Goal: Transaction & Acquisition: Book appointment/travel/reservation

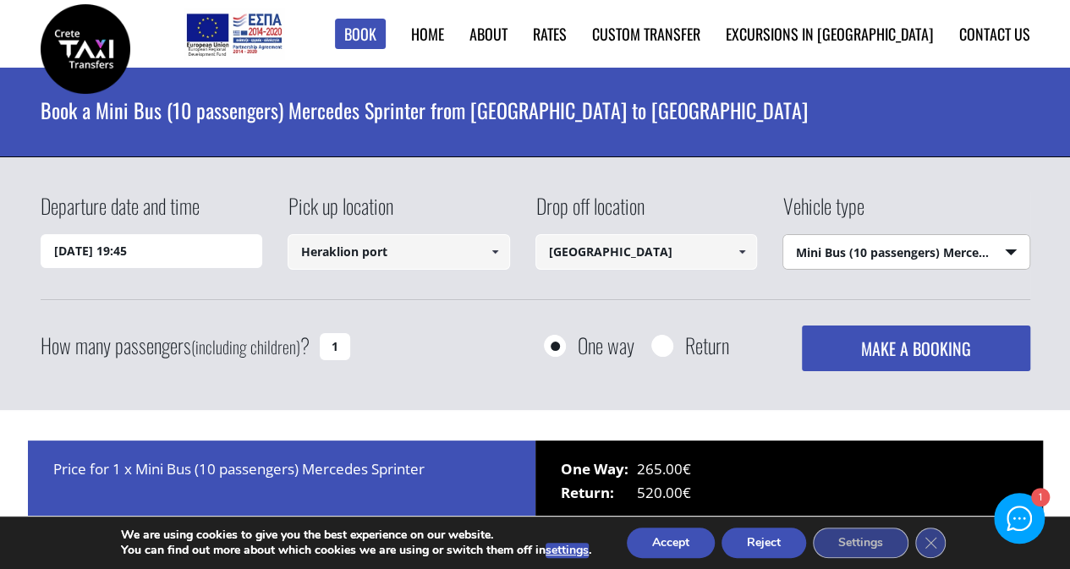
click at [931, 252] on select "Select vehicle type Taxi (4 passengers) Mercedes E Class Mini Van (7 passengers…" at bounding box center [906, 253] width 246 height 36
select select "540"
click at [783, 235] on select "Select vehicle type Taxi (4 passengers) Mercedes E Class Mini Van (7 passengers…" at bounding box center [906, 253] width 246 height 36
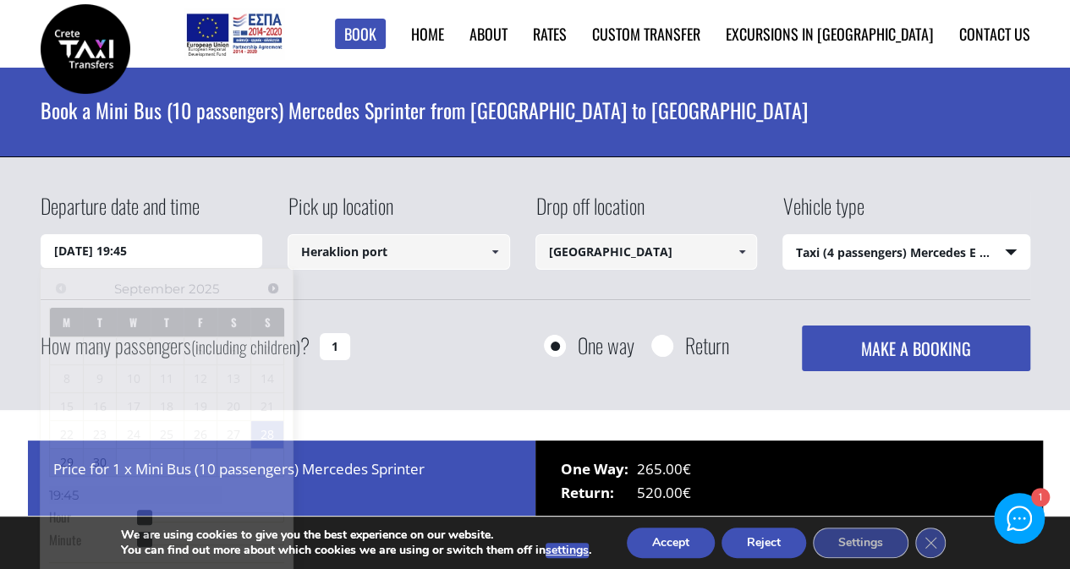
click at [184, 255] on input "28/09/2025 19:45" at bounding box center [152, 251] width 222 height 34
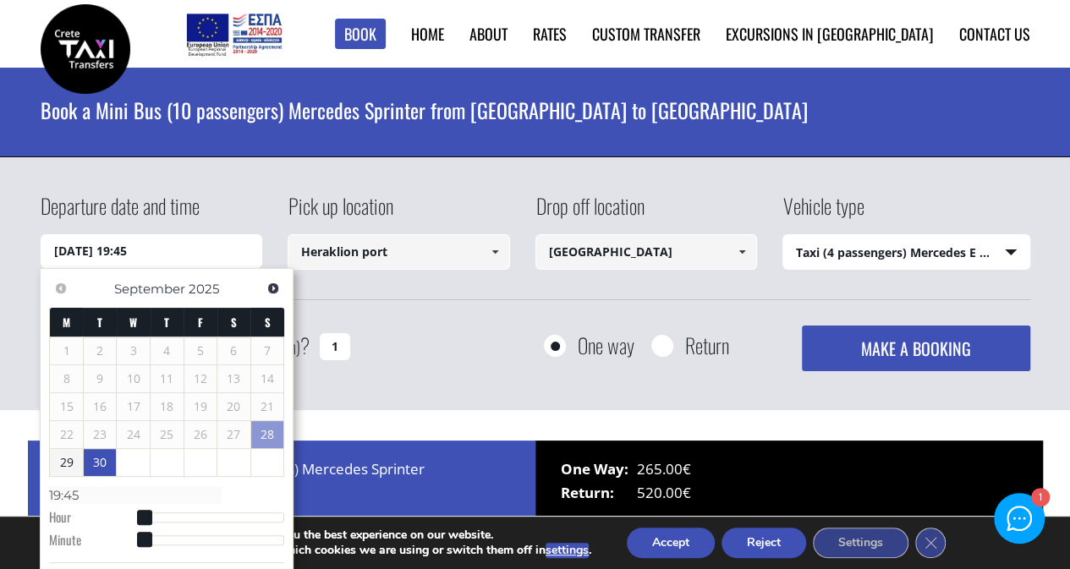
click at [100, 463] on link "30" at bounding box center [100, 462] width 33 height 27
click at [149, 512] on span at bounding box center [144, 519] width 15 height 15
click at [146, 515] on span at bounding box center [144, 519] width 15 height 15
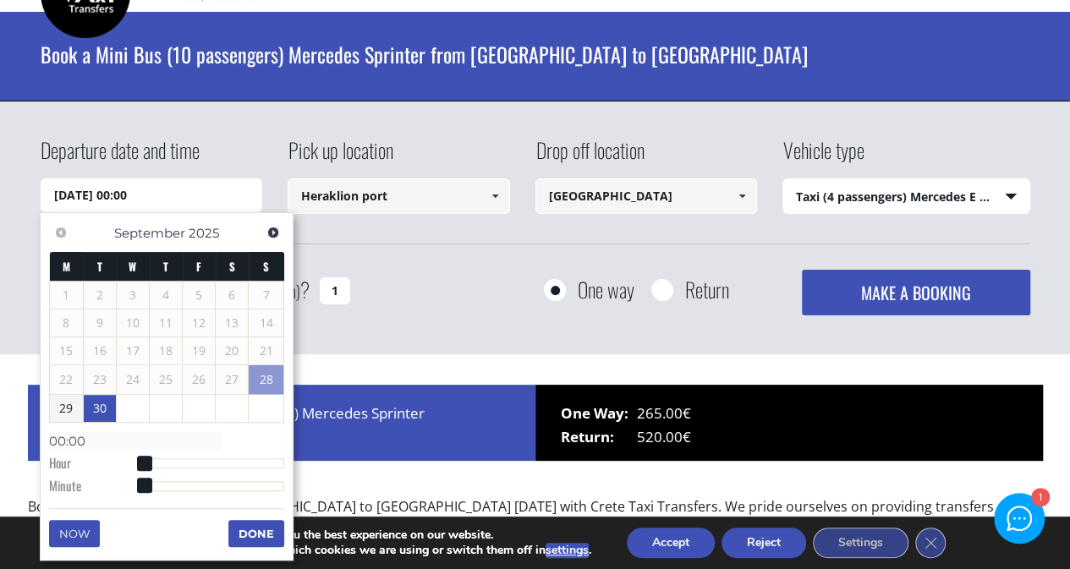
scroll to position [140, 0]
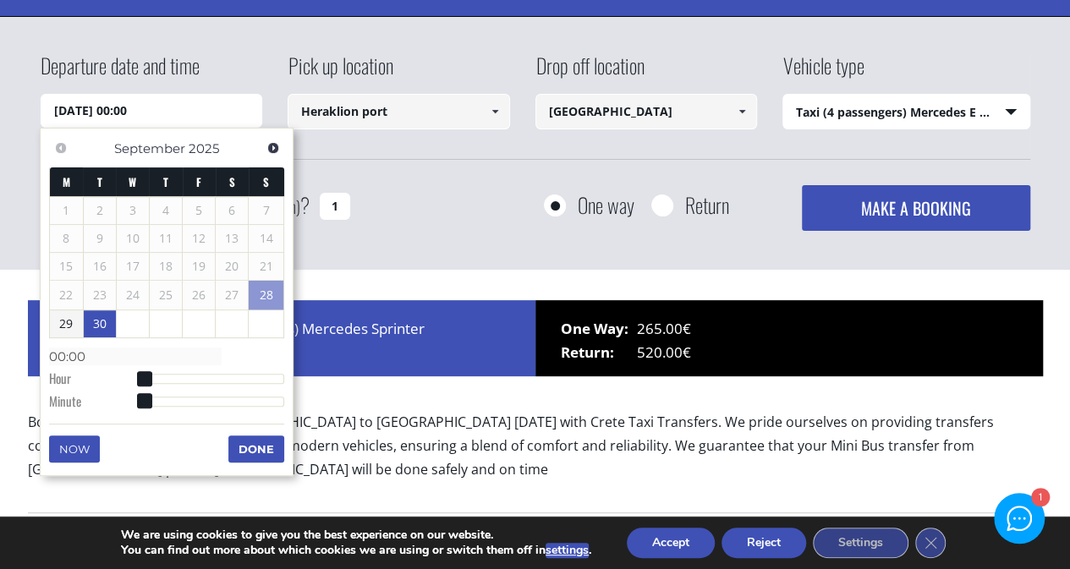
type input "30/09/2025 04:00"
type input "04:00"
click at [171, 378] on div at bounding box center [214, 379] width 141 height 10
click at [179, 383] on dl "Time 04:00 Hour Minute Second Millisecond Microsecond Time Zone -1200 -1100 -10…" at bounding box center [166, 378] width 235 height 72
click at [276, 145] on span "Next" at bounding box center [273, 148] width 14 height 14
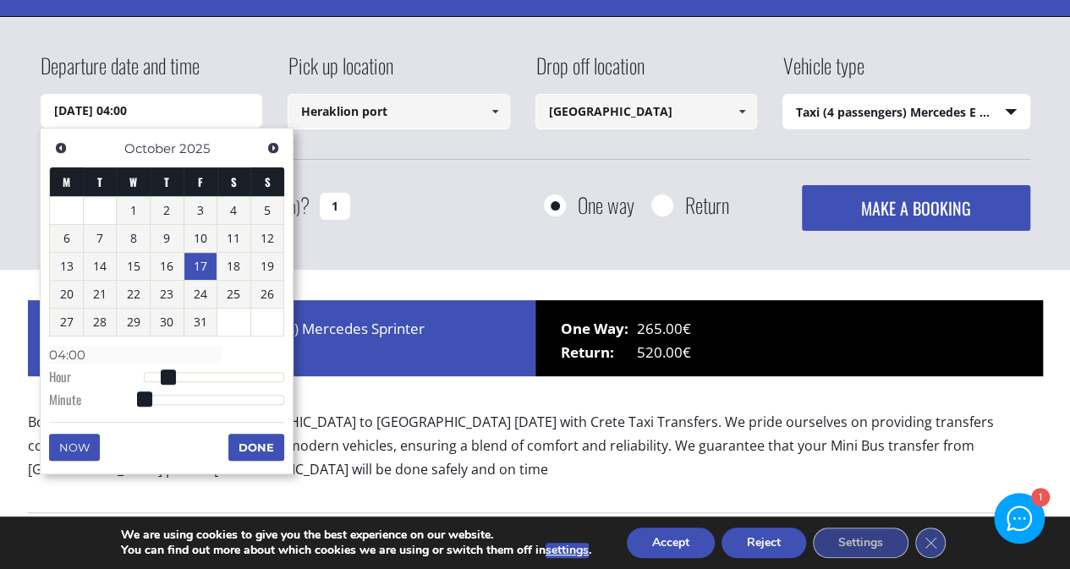
click at [205, 267] on link "17" at bounding box center [200, 266] width 33 height 27
click at [68, 341] on dl "Time 00:00 Hour Minute Second Millisecond Microsecond Time Zone -1200 -1100 -10…" at bounding box center [166, 377] width 235 height 72
type input "17/10/2025 03:00"
type input "03:00"
click at [162, 378] on div at bounding box center [214, 377] width 141 height 10
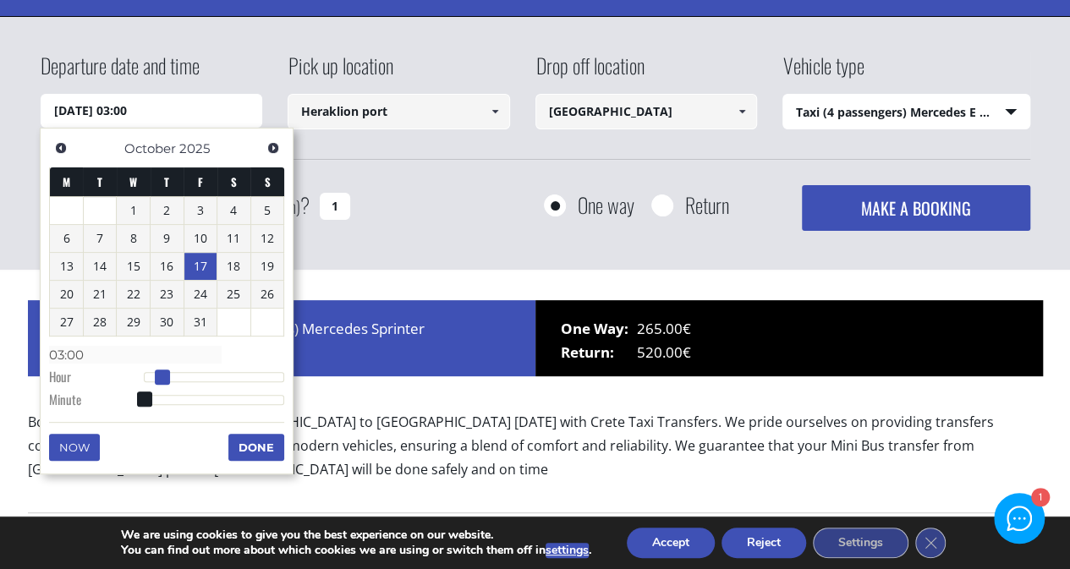
click at [160, 375] on span at bounding box center [162, 377] width 15 height 15
type input "17/10/2025 04:00"
type input "04:00"
type input "17/10/2025 05:00"
type input "05:00"
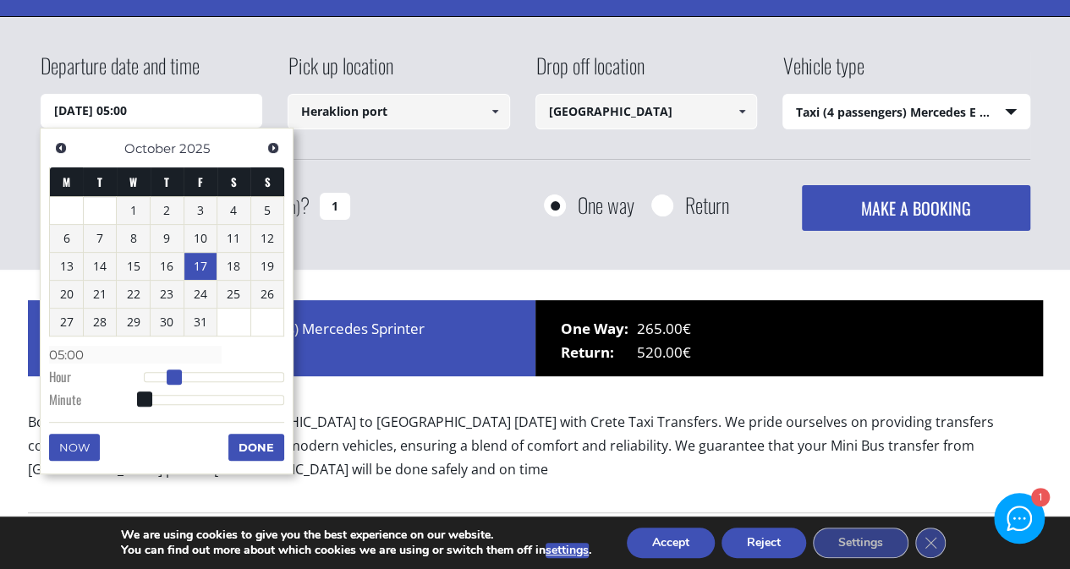
type input "17/10/2025 06:00"
type input "06:00"
type input "17/10/2025 07:00"
type input "07:00"
type input "17/10/2025 08:00"
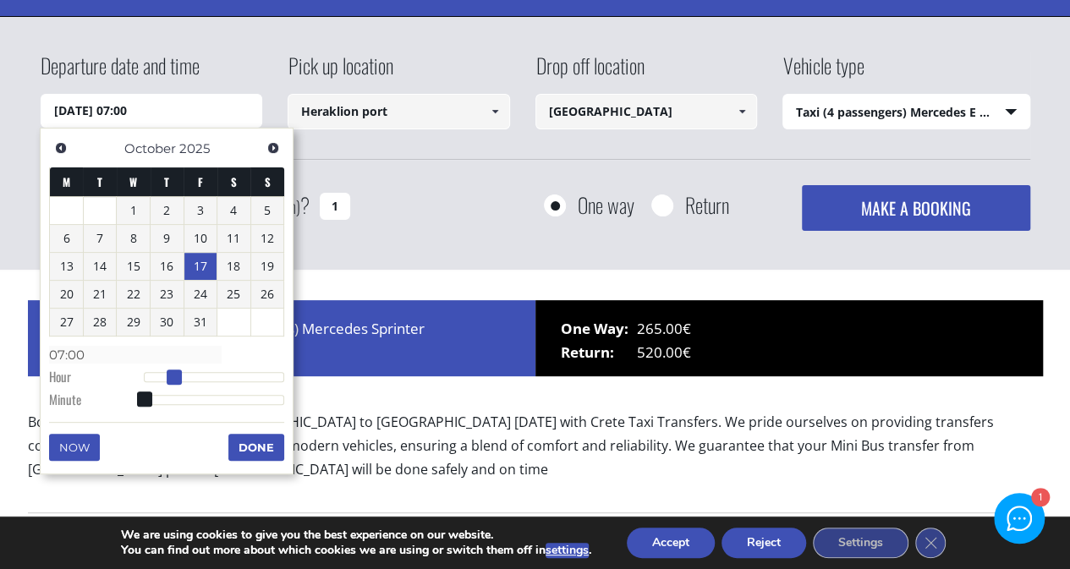
type input "08:00"
type input "17/10/2025 09:00"
type input "09:00"
type input "17/10/2025 10:00"
type input "10:00"
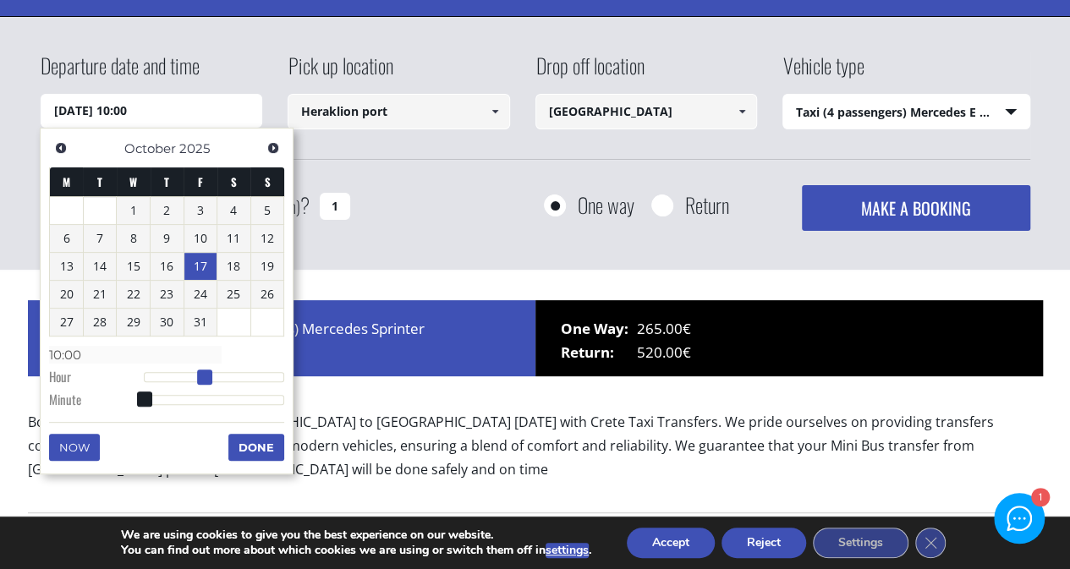
type input "17/10/2025 11:00"
type input "11:00"
type input "[DATE] 12:00"
type input "12:00"
type input "17/10/2025 11:00"
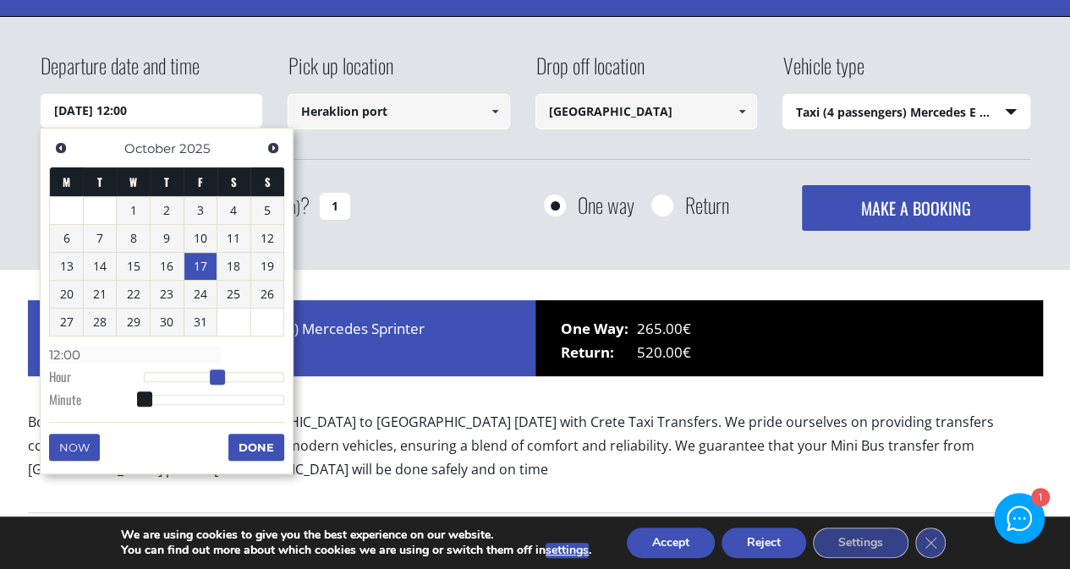
type input "11:00"
type input "17/10/2025 10:00"
type input "10:00"
type input "17/10/2025 11:00"
type input "11:00"
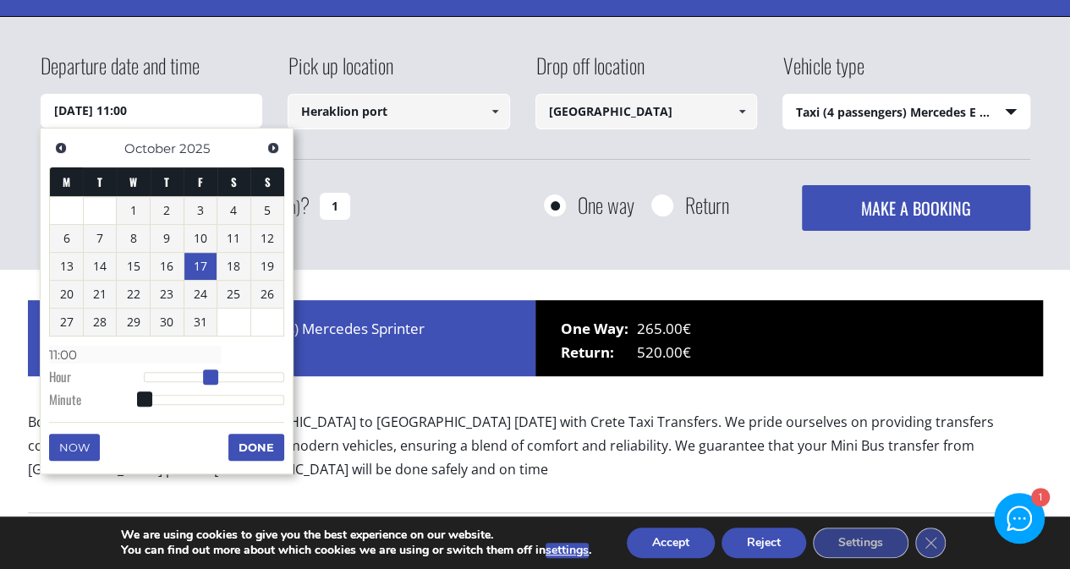
type input "[DATE] 12:00"
type input "12:00"
drag, startPoint x: 160, startPoint y: 375, endPoint x: 213, endPoint y: 378, distance: 53.4
click at [213, 378] on span at bounding box center [217, 377] width 15 height 15
click at [248, 450] on button "Done" at bounding box center [256, 447] width 56 height 27
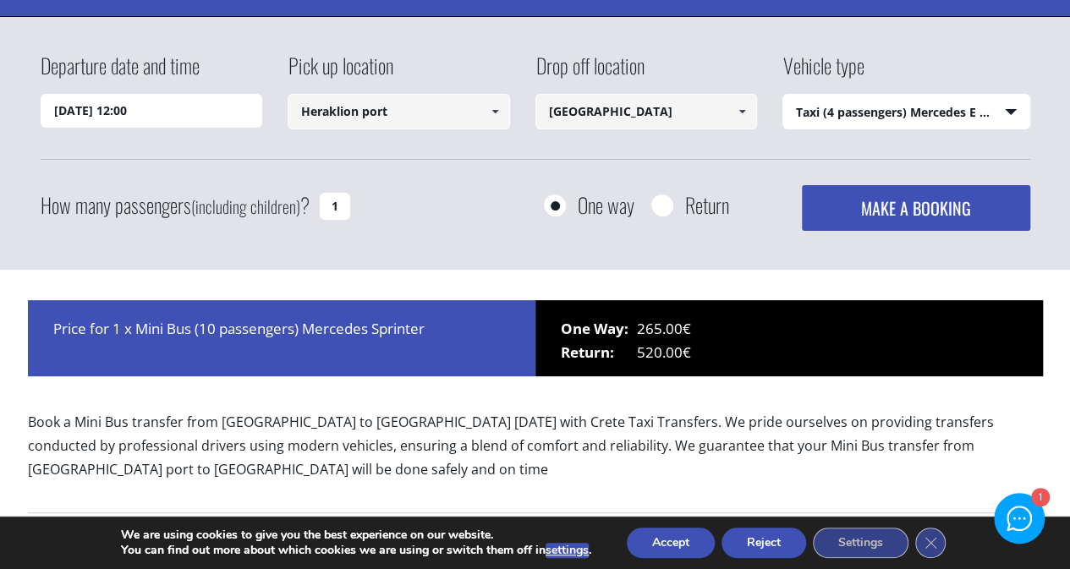
click at [496, 109] on span at bounding box center [495, 112] width 14 height 14
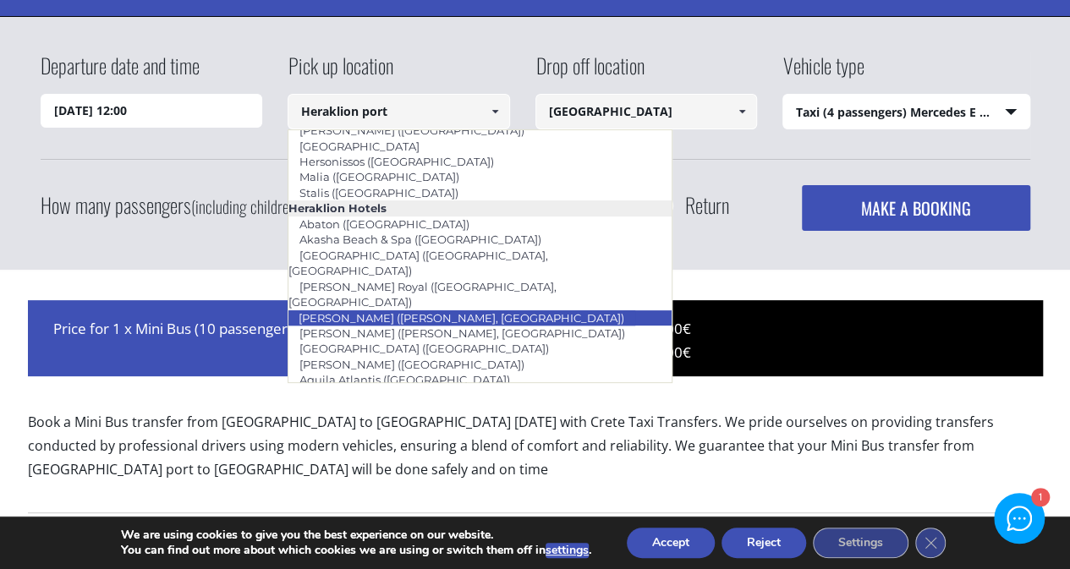
scroll to position [1465, 0]
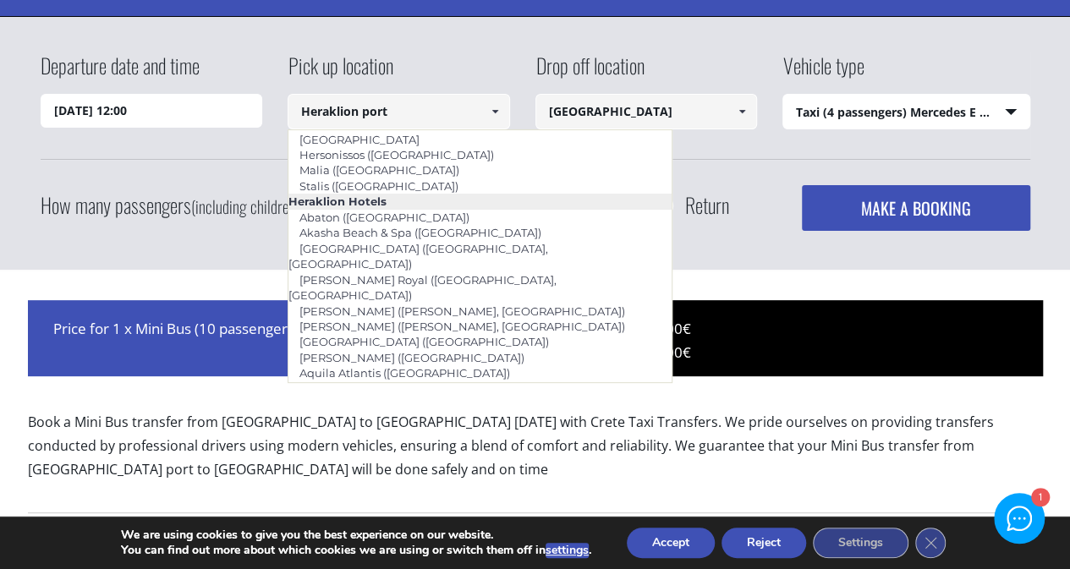
type input "Ibis Styles ([PERSON_NAME])"
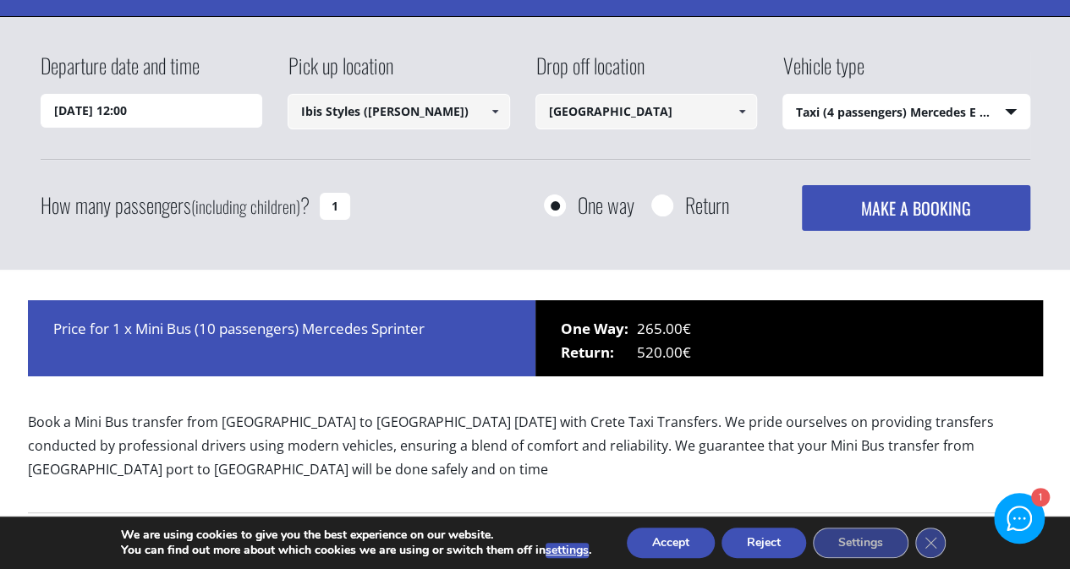
click at [667, 120] on input "Chania airport" at bounding box center [646, 112] width 222 height 36
click at [747, 111] on span at bounding box center [742, 112] width 14 height 14
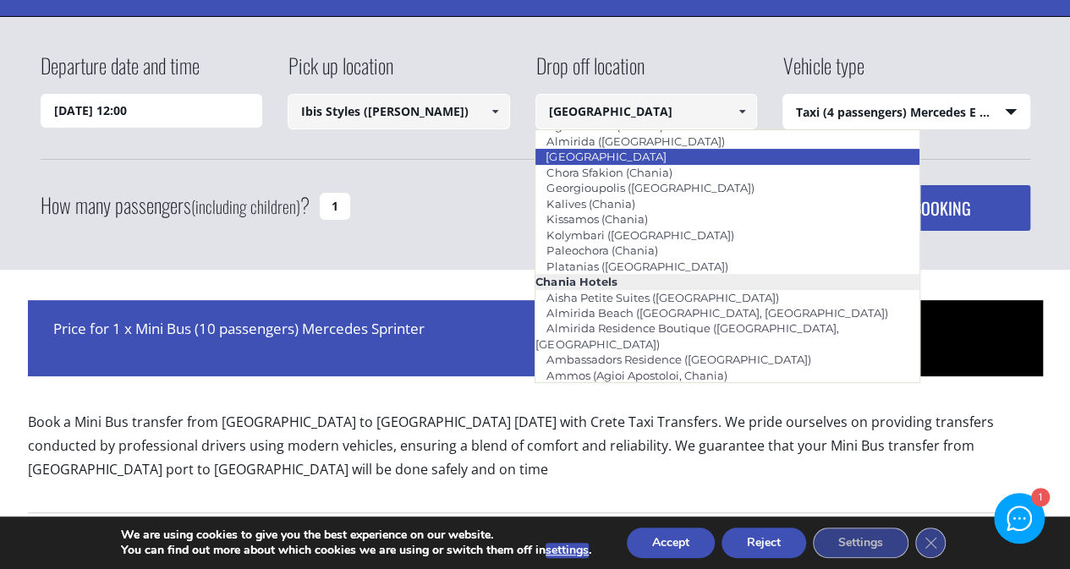
scroll to position [169, 0]
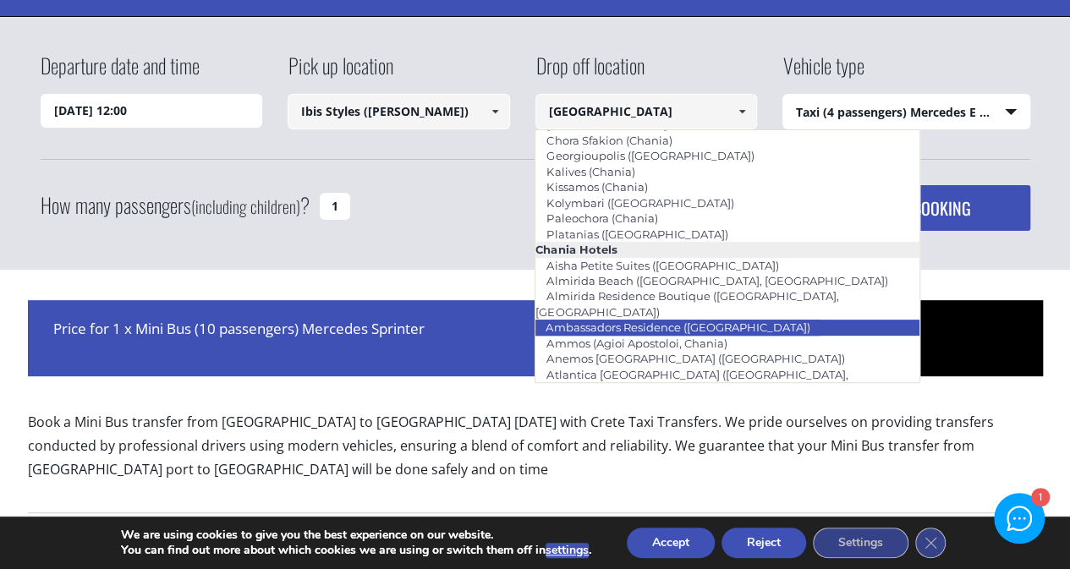
click at [653, 315] on link "Ambassadors Residence ([GEOGRAPHIC_DATA])" at bounding box center [677, 327] width 286 height 24
type input "Ambassadors Residence ([GEOGRAPHIC_DATA])"
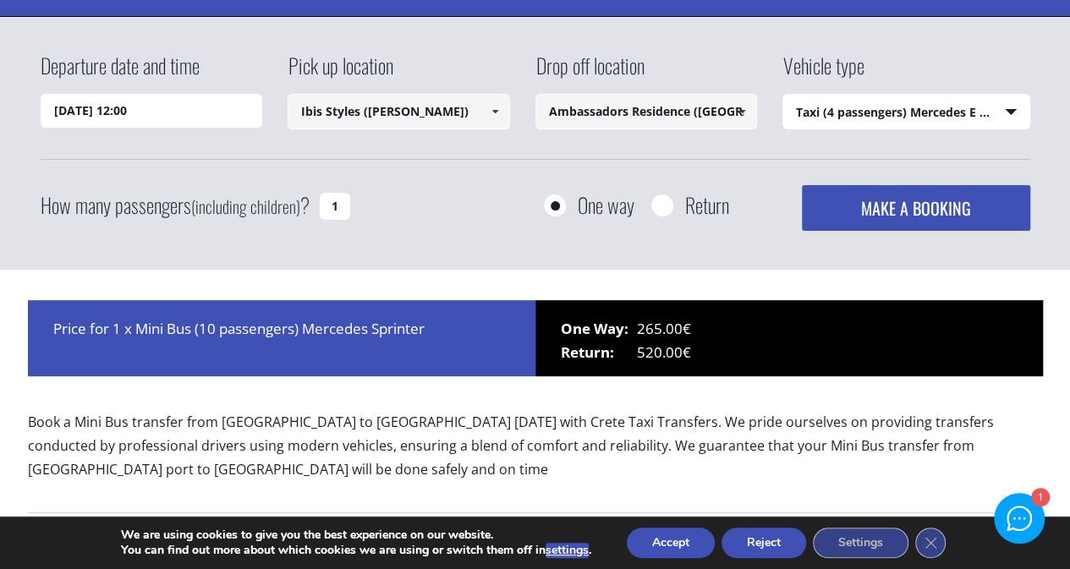
click at [883, 219] on button "MAKE A BOOKING" at bounding box center [915, 208] width 227 height 46
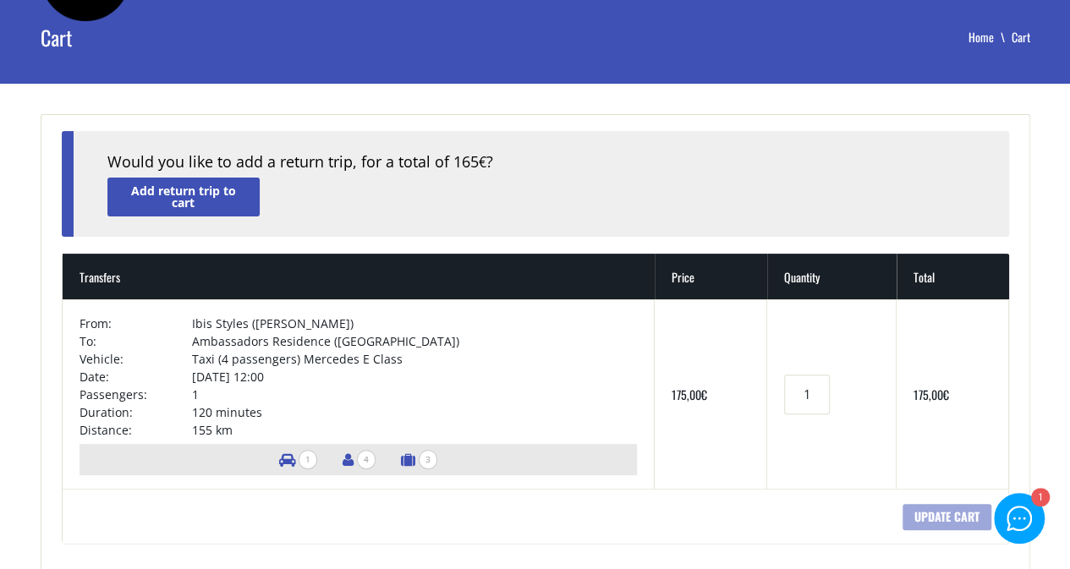
scroll to position [140, 0]
